Goal: Task Accomplishment & Management: Complete application form

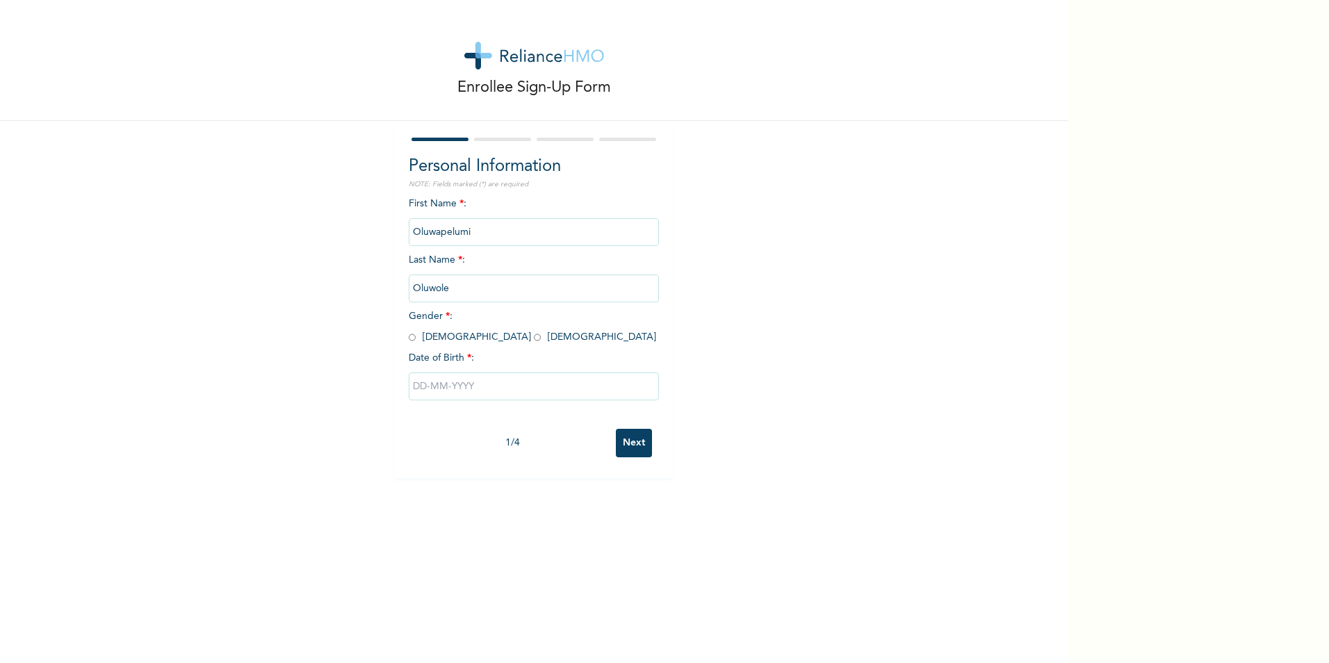
click at [534, 339] on input "radio" at bounding box center [537, 337] width 7 height 13
radio input "true"
click at [431, 395] on input "text" at bounding box center [534, 387] width 250 height 28
select select "8"
click at [583, 448] on select "2025 2024 2023 2022 2021 2020 2019 2018 2017 2016 2015 2014 2013 2012 2011 2010…" at bounding box center [574, 442] width 49 height 28
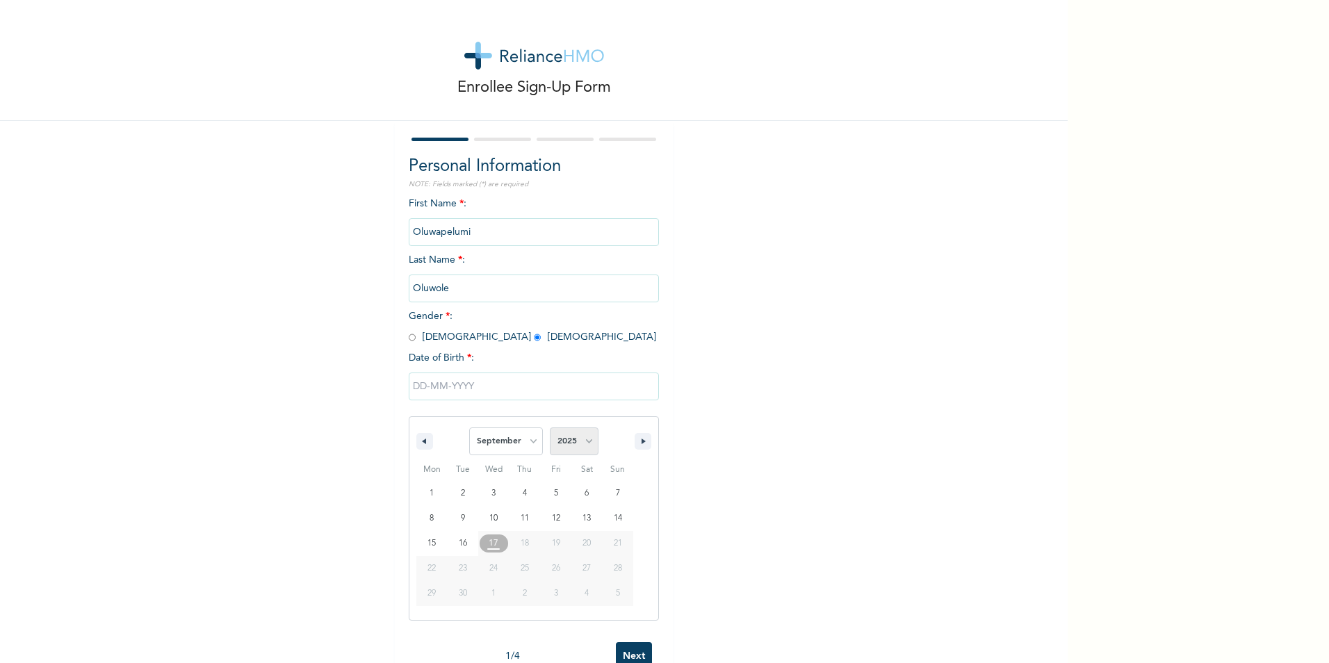
select select "1998"
click at [550, 428] on select "2025 2024 2023 2022 2021 2020 2019 2018 2017 2016 2015 2014 2013 2012 2011 2010…" at bounding box center [574, 442] width 49 height 28
click at [523, 440] on select "January February March April May June July August September October November De…" at bounding box center [506, 442] width 74 height 28
select select "7"
click at [469, 428] on select "January February March April May June July August September October November De…" at bounding box center [506, 442] width 74 height 28
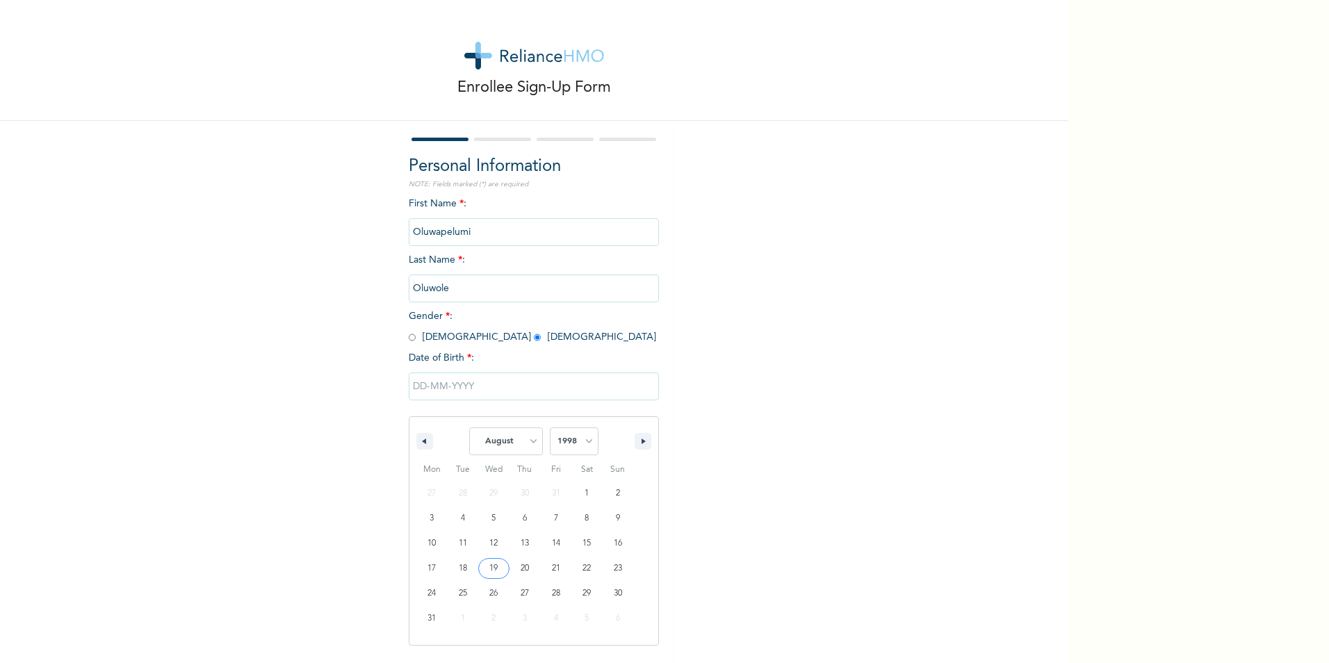
type input "[DATE]"
click at [617, 439] on input "Next" at bounding box center [634, 443] width 36 height 29
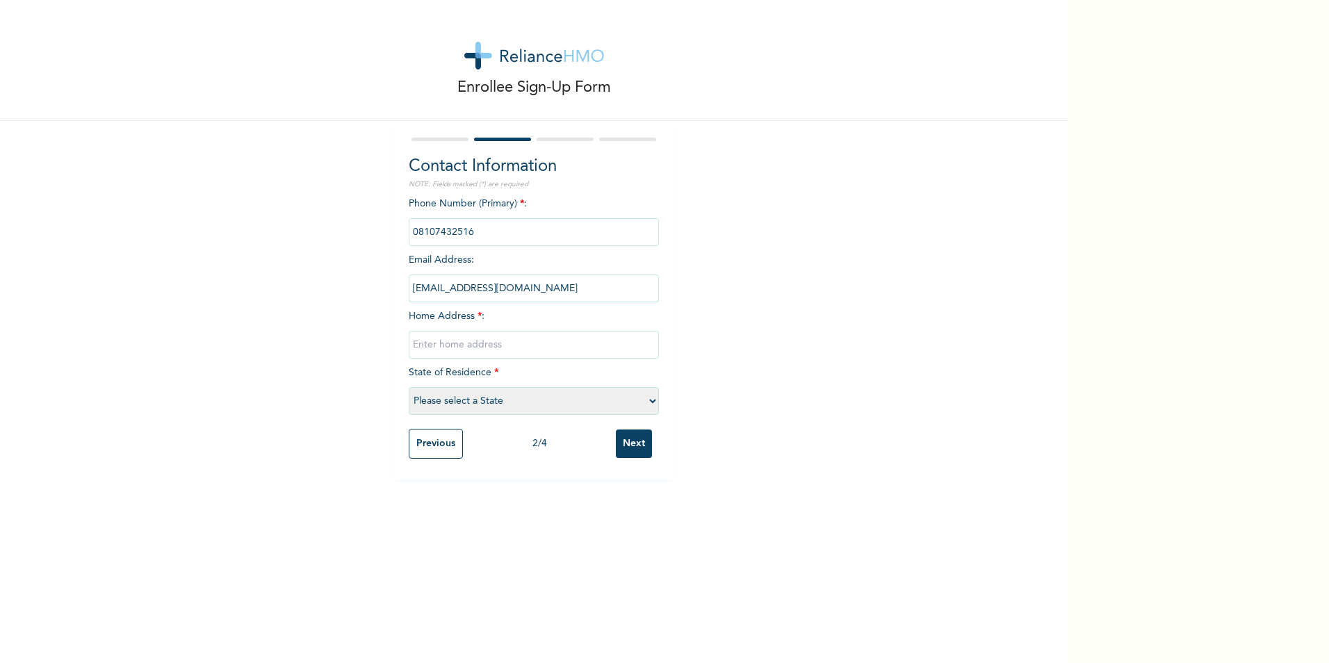
click at [416, 347] on input "text" at bounding box center [534, 345] width 250 height 28
type input "[STREET_ADDRESS][PERSON_NAME]"
click at [479, 398] on select "Please select a State [PERSON_NAME] (FCT) [PERSON_NAME] Ibom [GEOGRAPHIC_DATA] …" at bounding box center [534, 401] width 250 height 28
select select "25"
click at [409, 387] on select "Please select a State [PERSON_NAME] (FCT) [PERSON_NAME] Ibom [GEOGRAPHIC_DATA] …" at bounding box center [534, 401] width 250 height 28
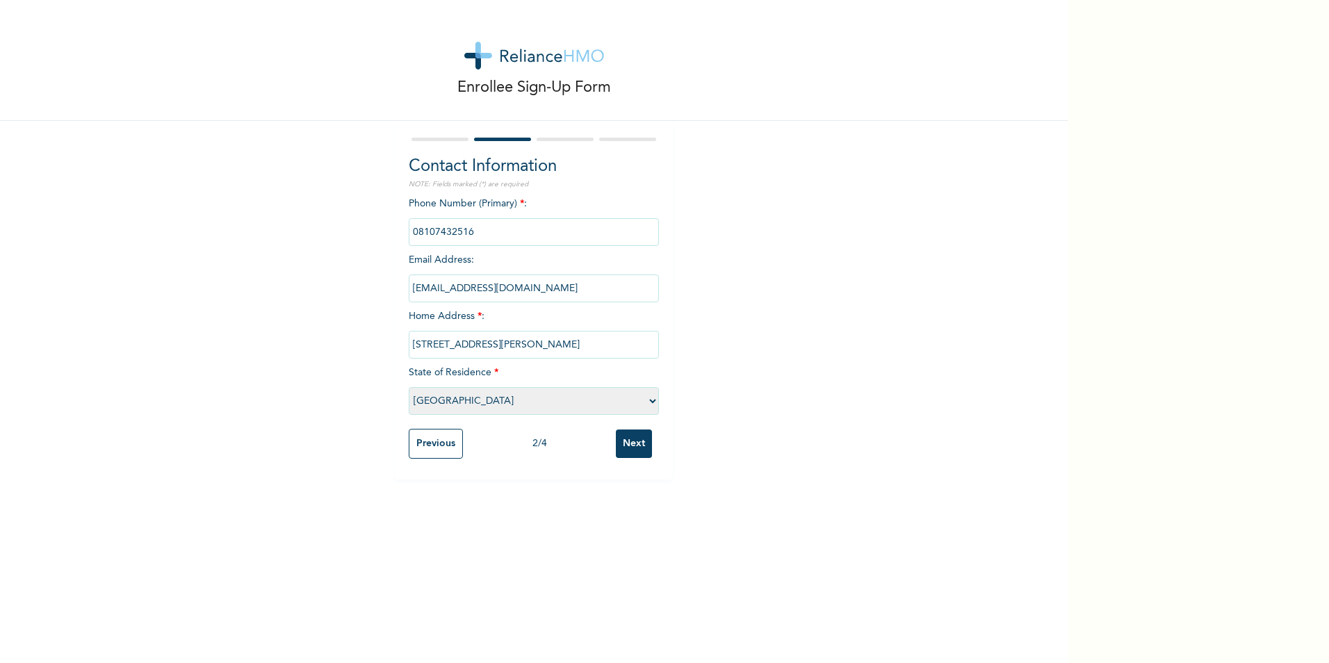
click at [627, 440] on input "Next" at bounding box center [634, 444] width 36 height 29
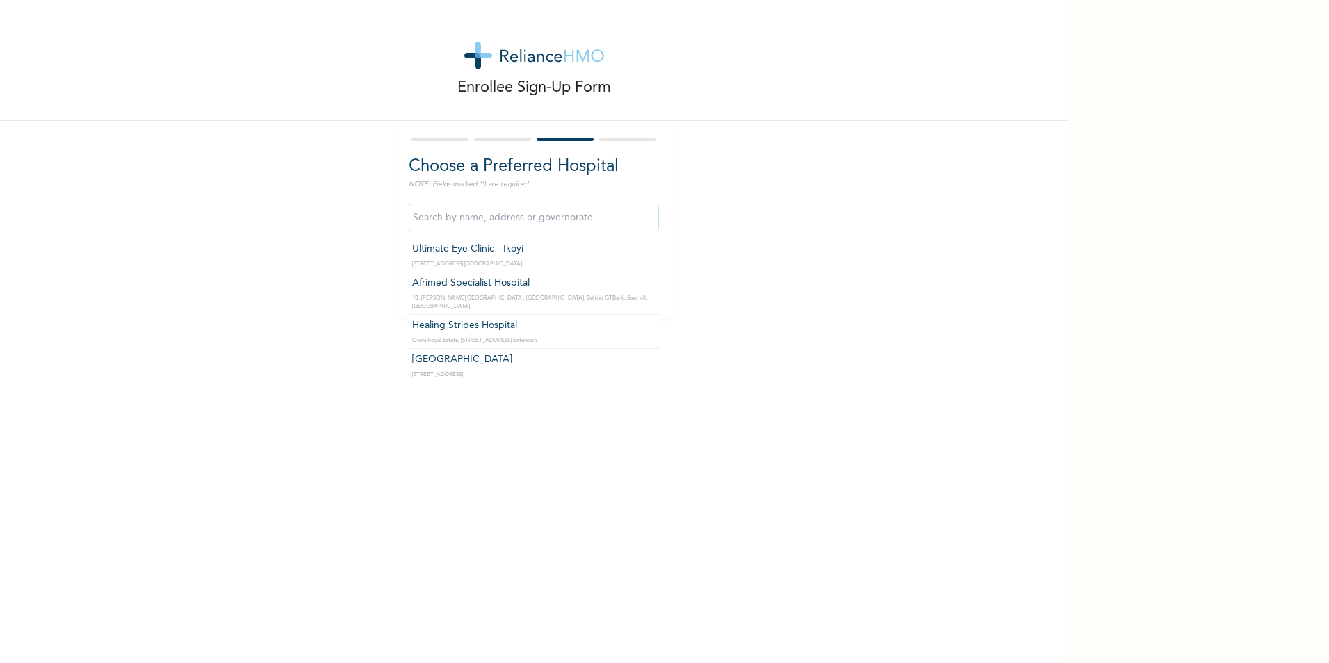
click at [564, 216] on input "text" at bounding box center [534, 218] width 250 height 28
click at [558, 212] on input "Bestcare Hospital" at bounding box center [534, 218] width 250 height 28
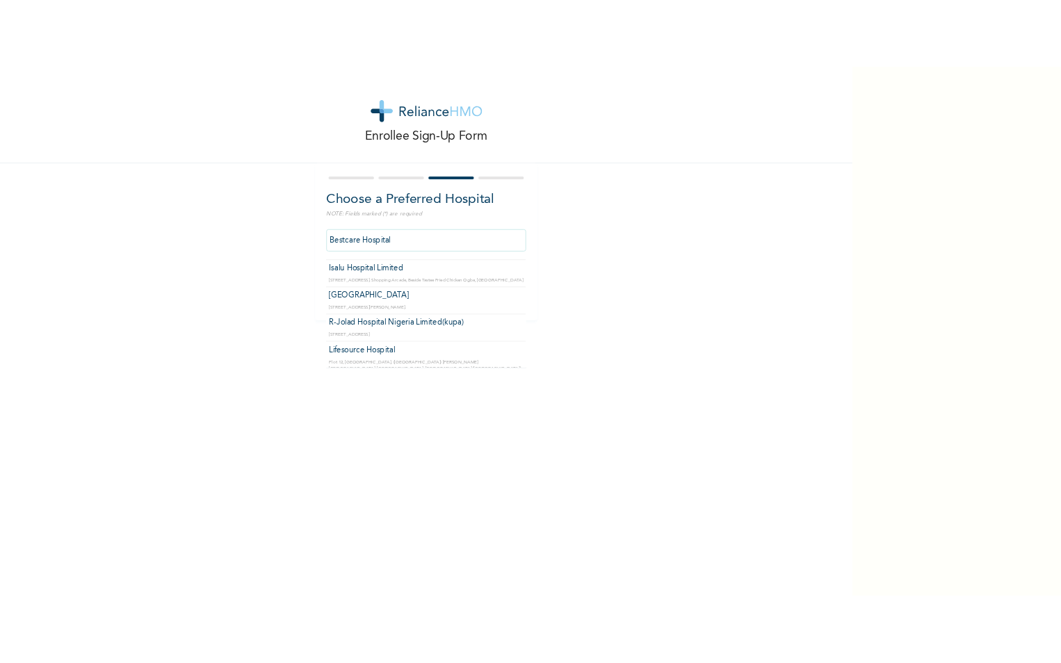
scroll to position [0, 0]
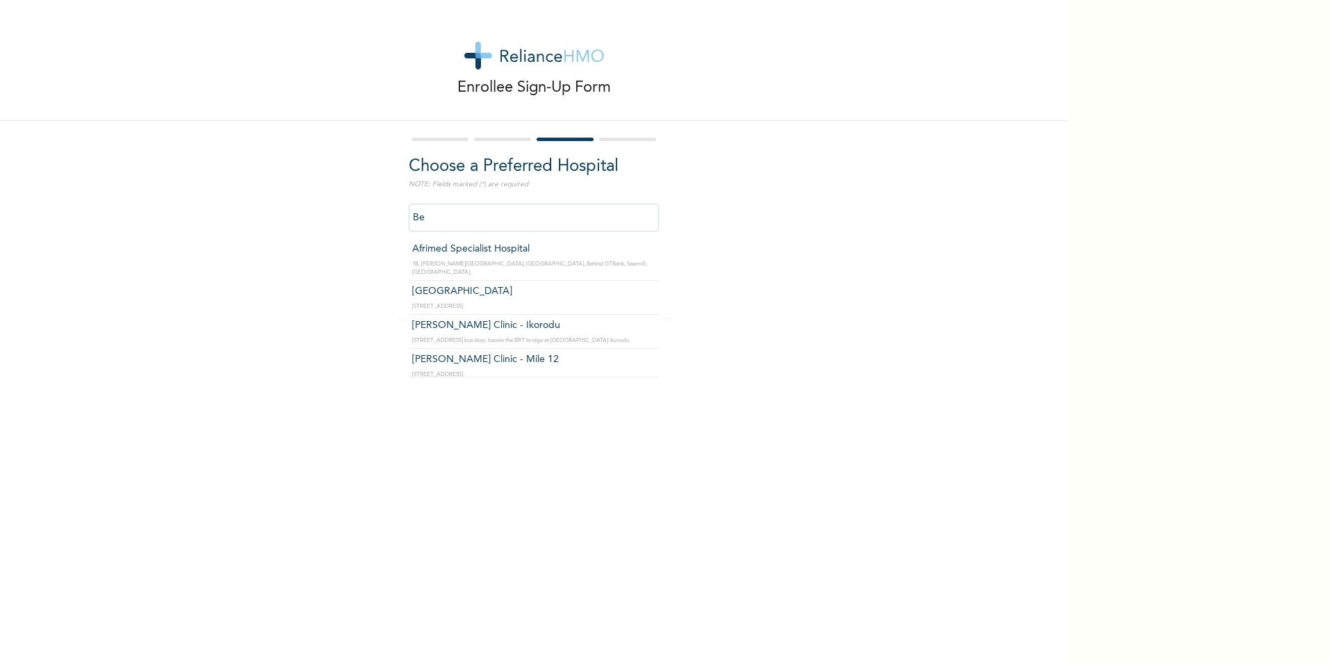
type input "B"
click at [558, 218] on input "WestCare Specialist Hospital" at bounding box center [534, 218] width 250 height 28
type input "W"
type input "c"
type input "WestCare Specialist Hospital"
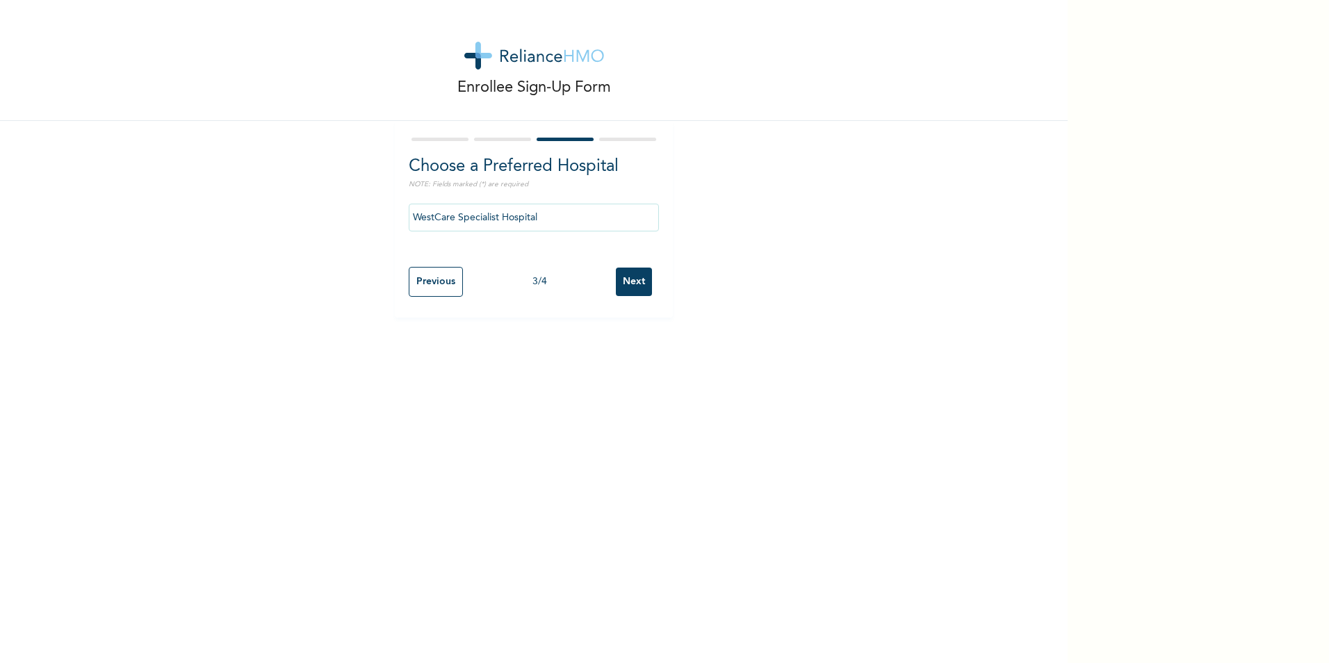
click at [624, 275] on input "Next" at bounding box center [634, 282] width 36 height 29
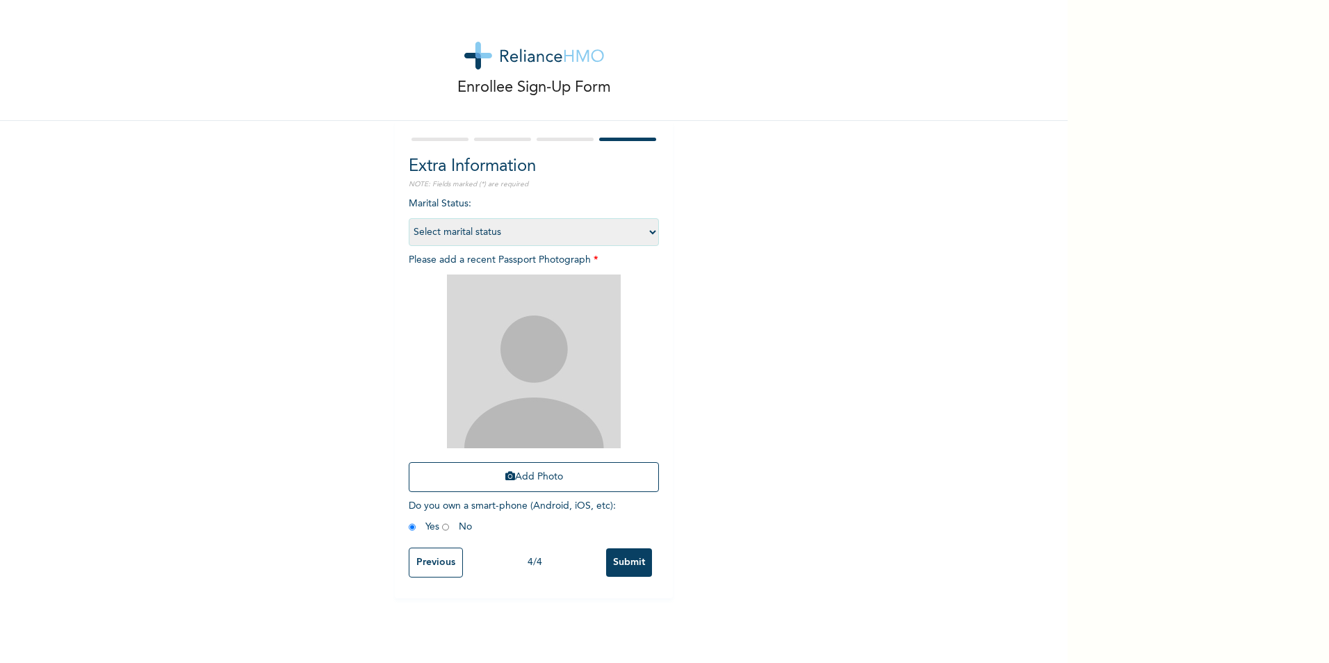
click at [648, 231] on select "Select marital status [DEMOGRAPHIC_DATA] Married [DEMOGRAPHIC_DATA] Widow/[DEMO…" at bounding box center [534, 232] width 250 height 28
select select "1"
click at [409, 218] on select "Select marital status [DEMOGRAPHIC_DATA] Married [DEMOGRAPHIC_DATA] Widow/[DEMO…" at bounding box center [534, 232] width 250 height 28
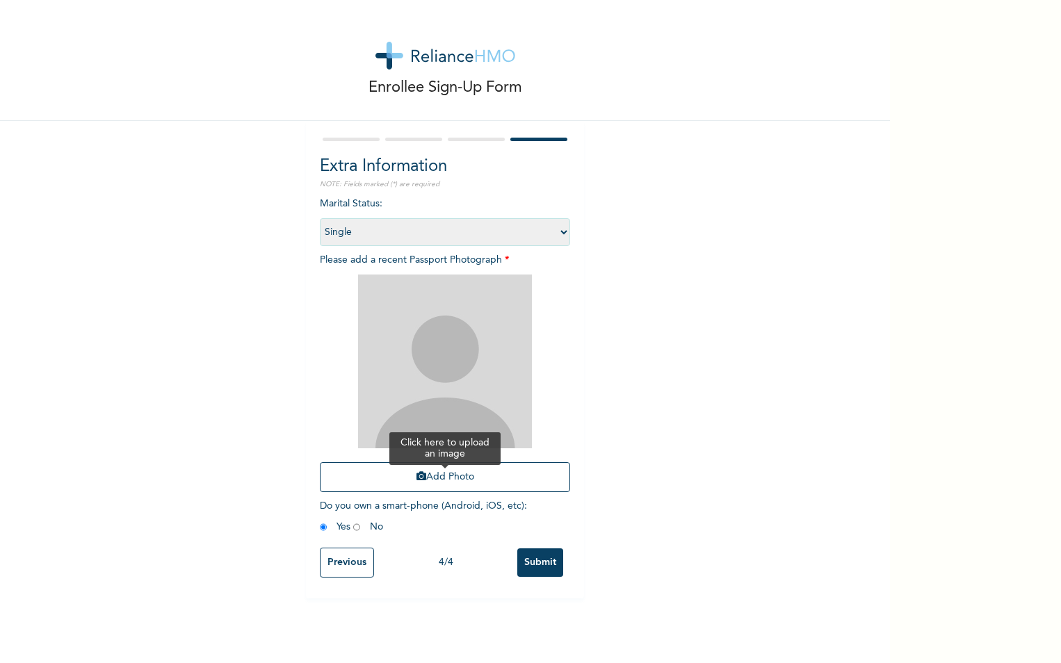
click at [449, 471] on button "Add Photo" at bounding box center [445, 477] width 250 height 30
click at [445, 469] on button "Add Photo" at bounding box center [445, 477] width 250 height 30
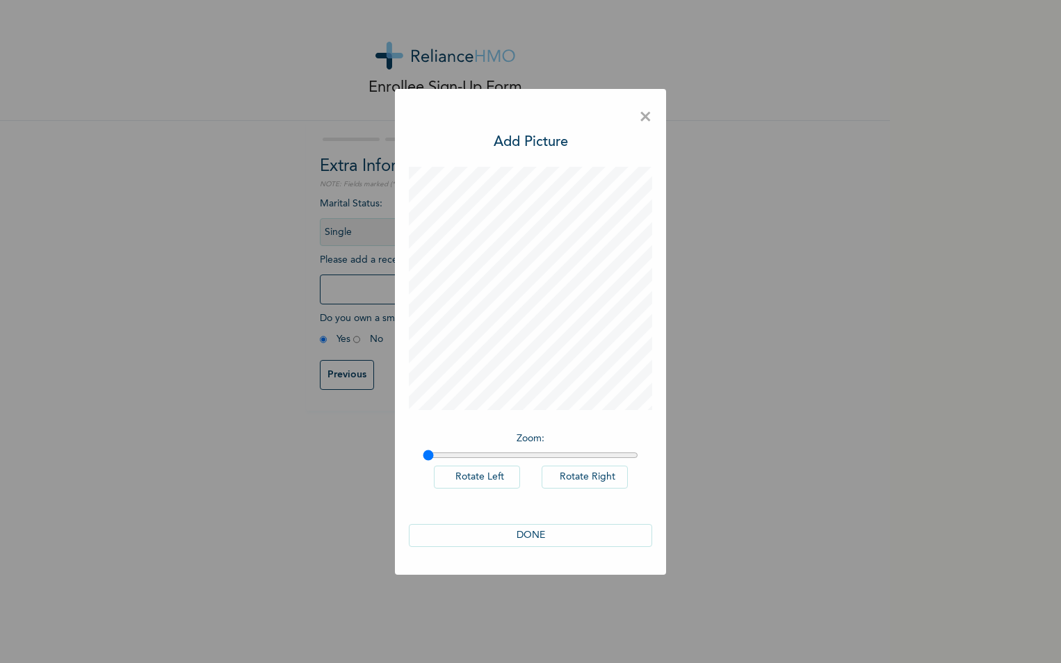
click at [553, 538] on button "DONE" at bounding box center [530, 535] width 243 height 23
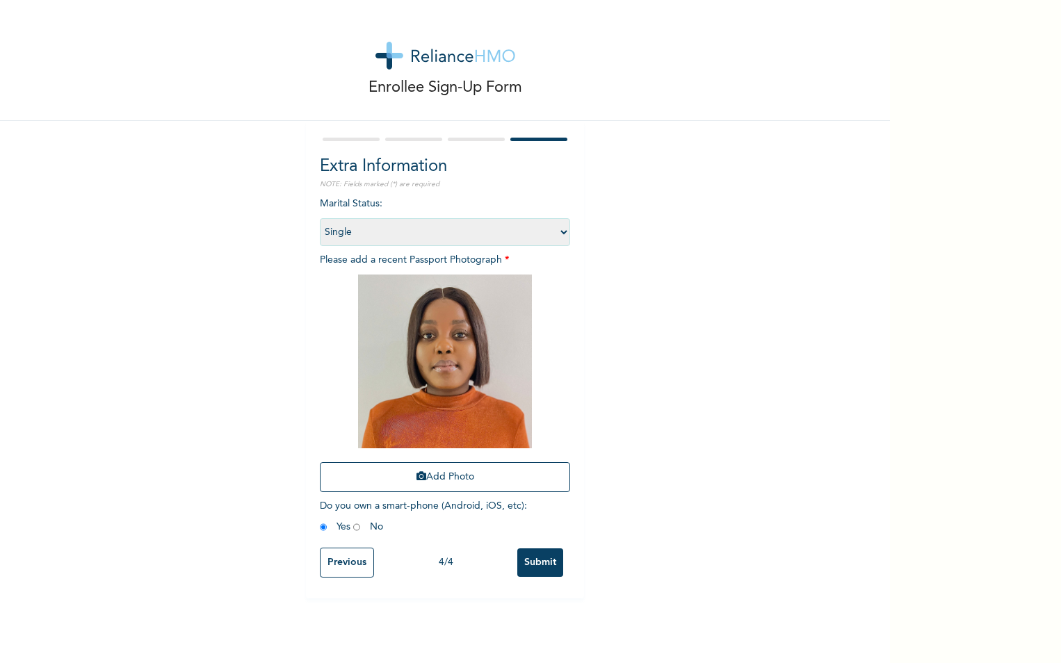
click at [541, 562] on input "Submit" at bounding box center [540, 562] width 46 height 29
